Goal: Find contact information: Obtain details needed to contact an individual or organization

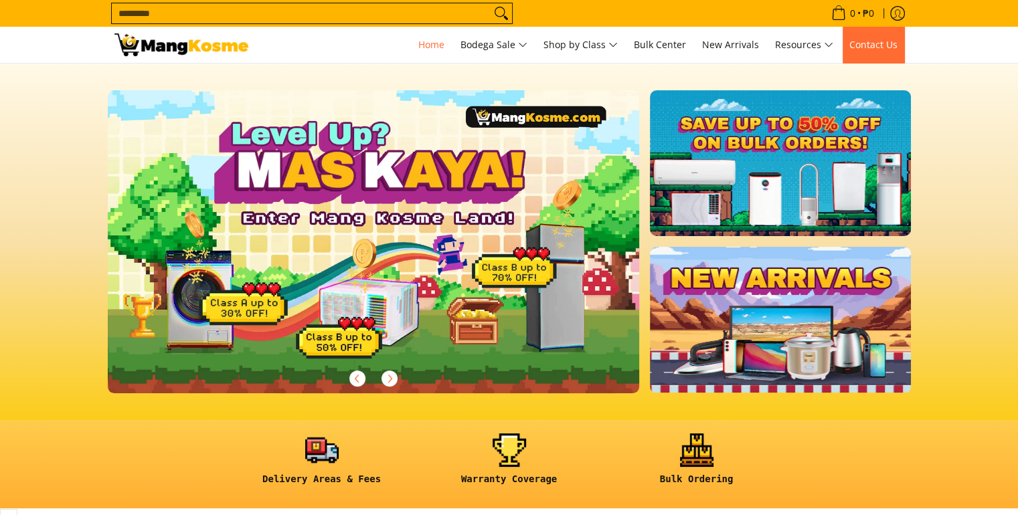
click at [874, 37] on link "Contact Us" at bounding box center [873, 45] width 62 height 36
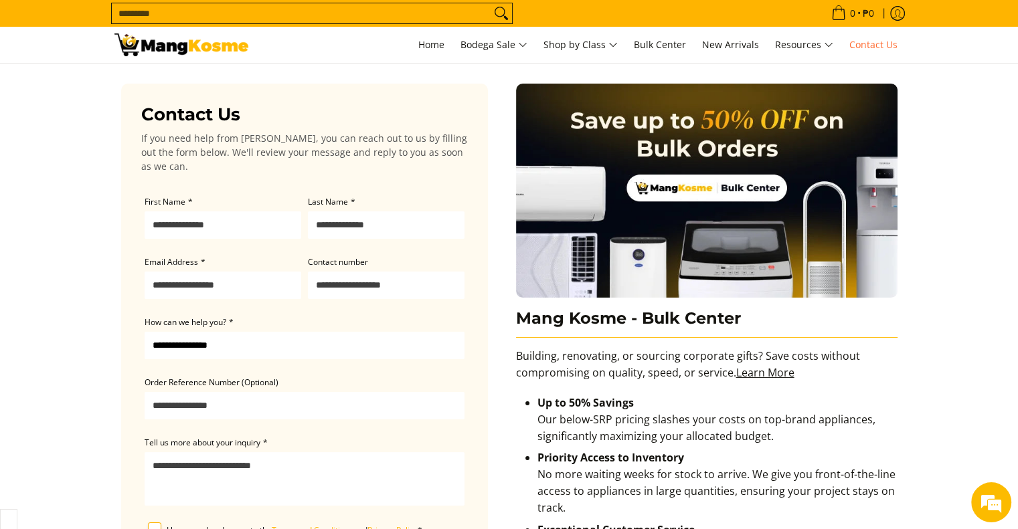
click at [179, 47] on img at bounding box center [181, 44] width 134 height 23
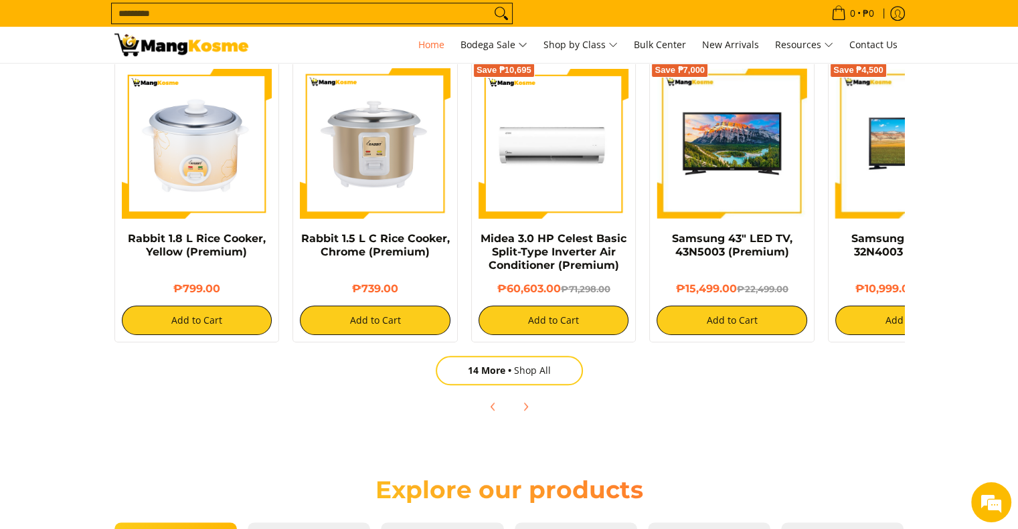
scroll to position [0, 532]
click at [522, 404] on icon "Next" at bounding box center [525, 406] width 11 height 11
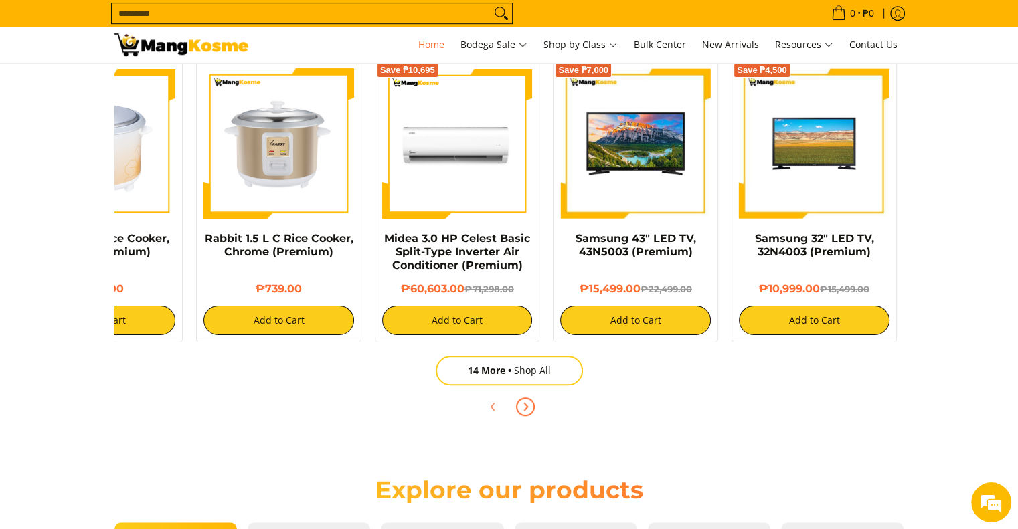
scroll to position [0, 268]
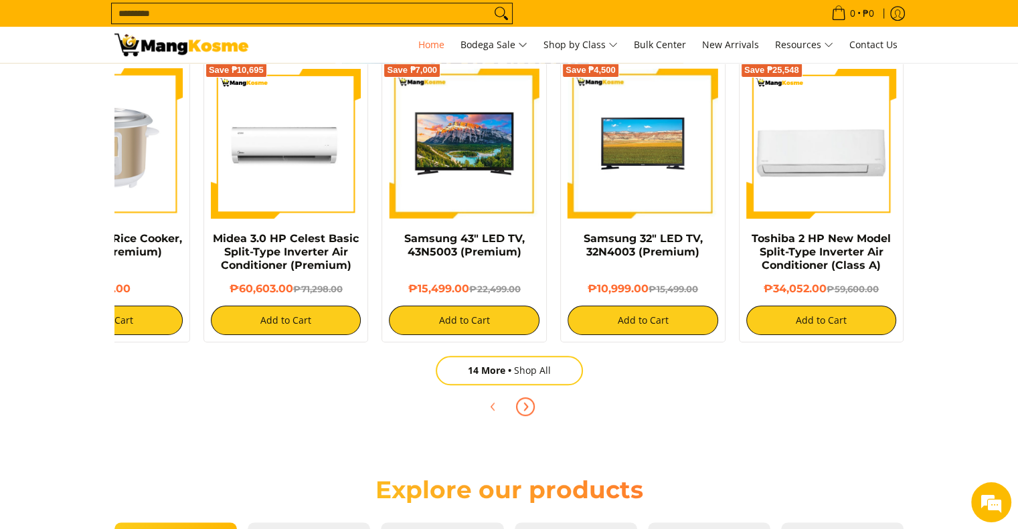
click at [522, 404] on icon "Next" at bounding box center [525, 406] width 11 height 11
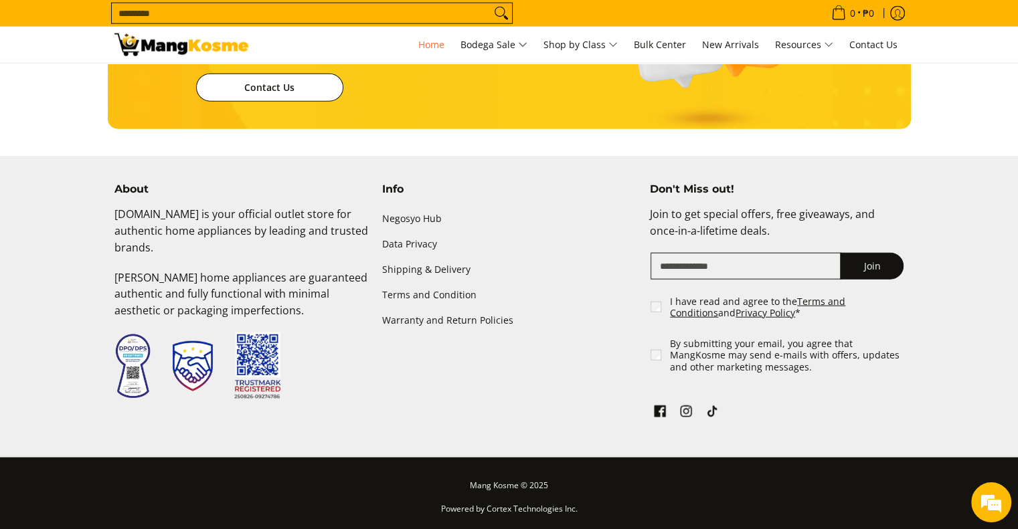
scroll to position [0, 1638]
click at [659, 411] on icon "See Mang Kosme on Facebook" at bounding box center [659, 408] width 11 height 11
